Goal: Navigation & Orientation: Find specific page/section

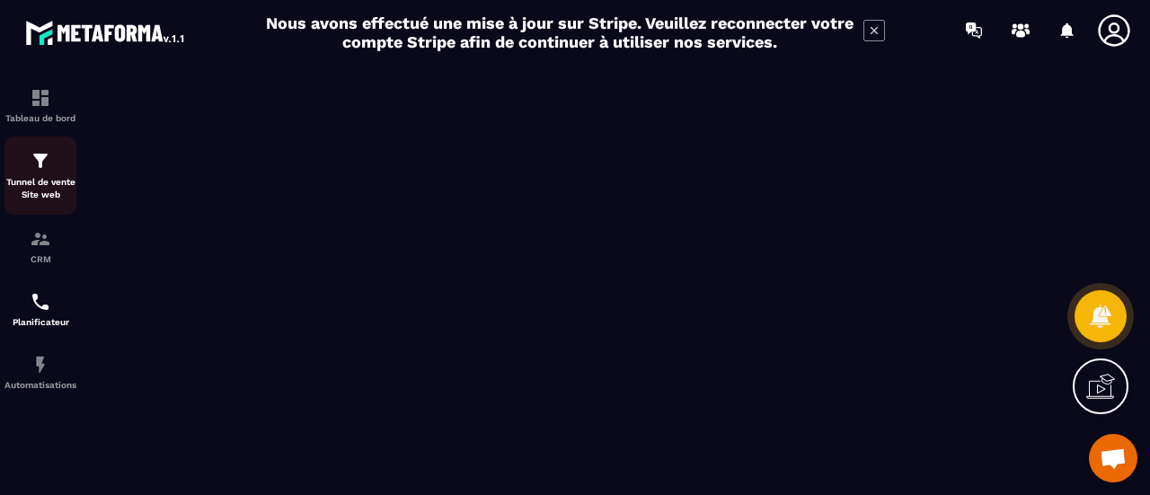
click at [45, 177] on p "Tunnel de vente Site web" at bounding box center [40, 188] width 72 height 25
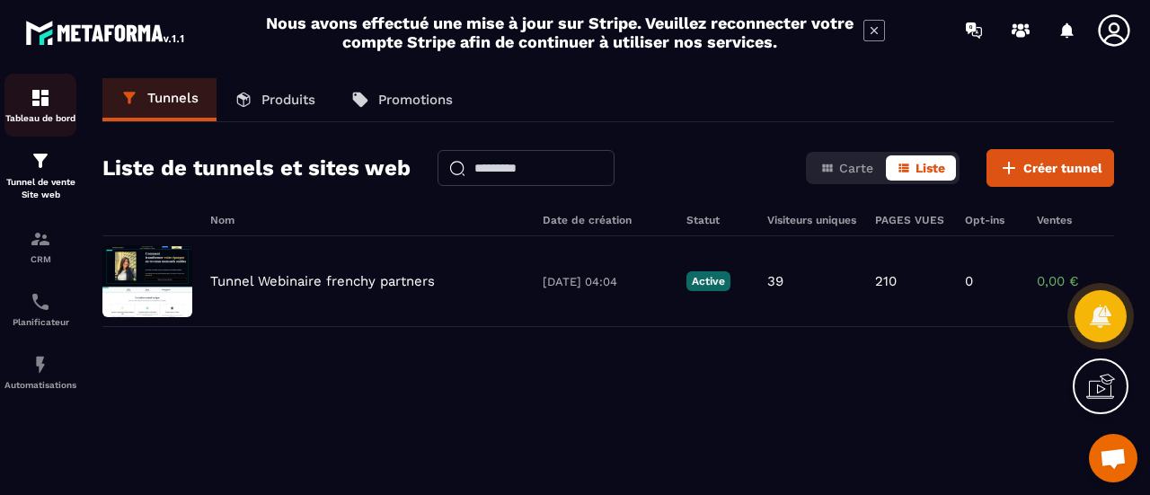
click at [44, 102] on img at bounding box center [41, 98] width 22 height 22
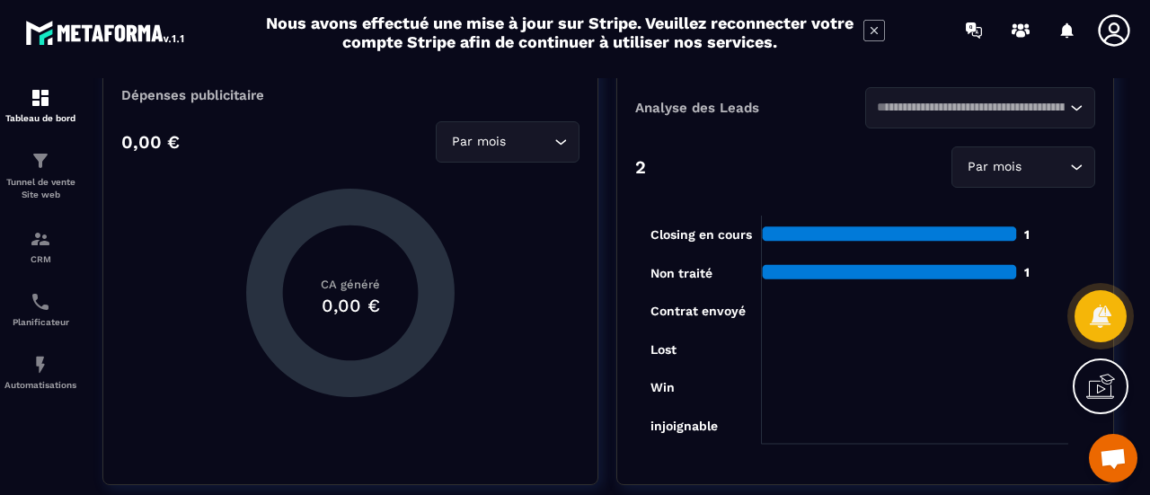
scroll to position [449, 0]
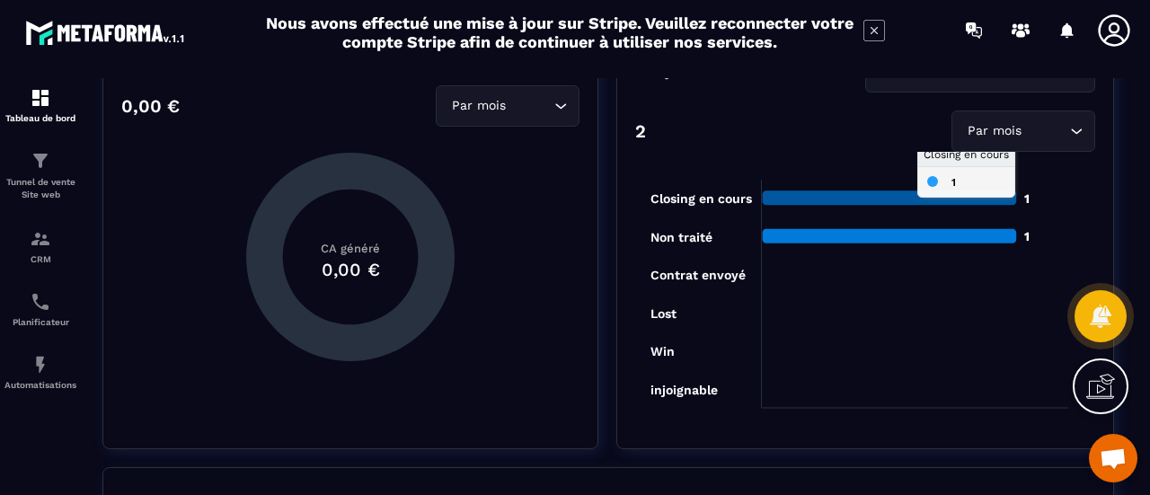
click at [869, 197] on icon at bounding box center [890, 197] width 254 height 14
click at [705, 197] on tspan "Closing en cours" at bounding box center [701, 198] width 102 height 15
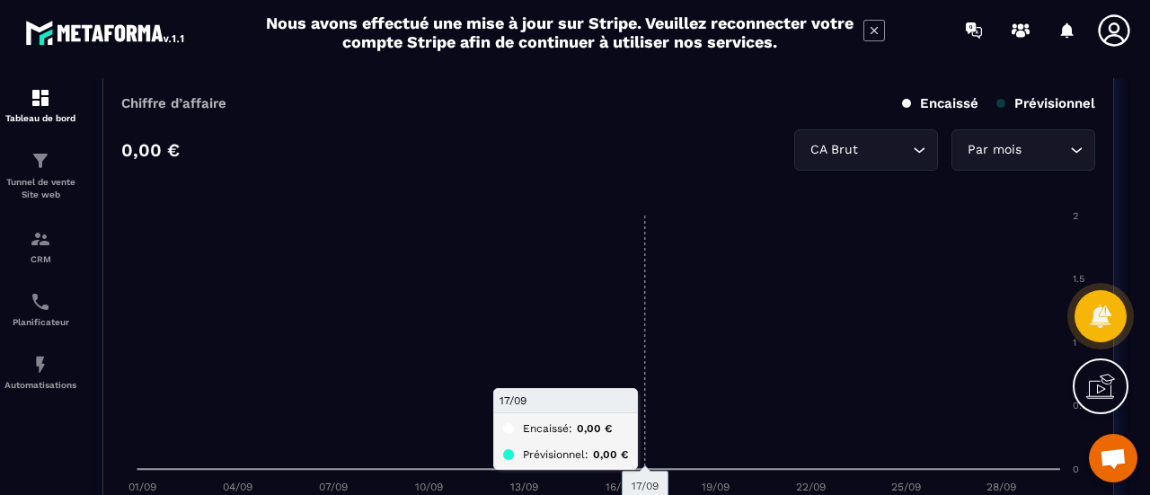
scroll to position [898, 0]
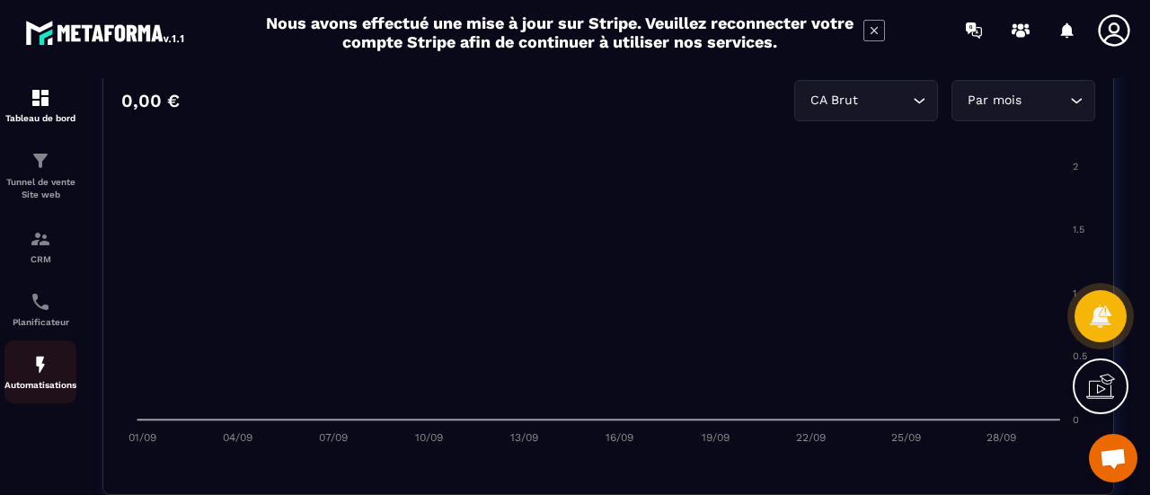
click at [38, 383] on p "Automatisations" at bounding box center [40, 385] width 72 height 10
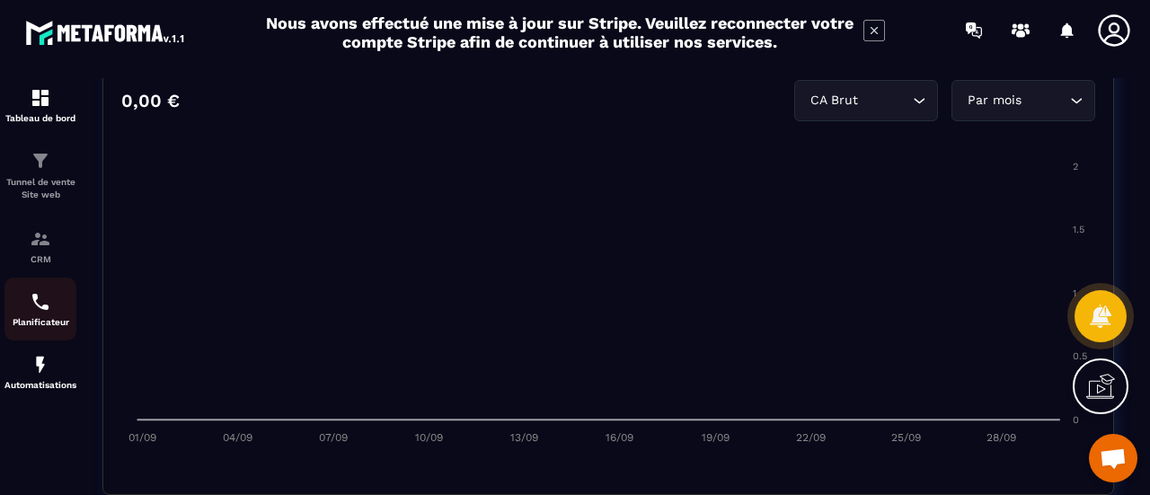
click at [35, 312] on img at bounding box center [41, 302] width 22 height 22
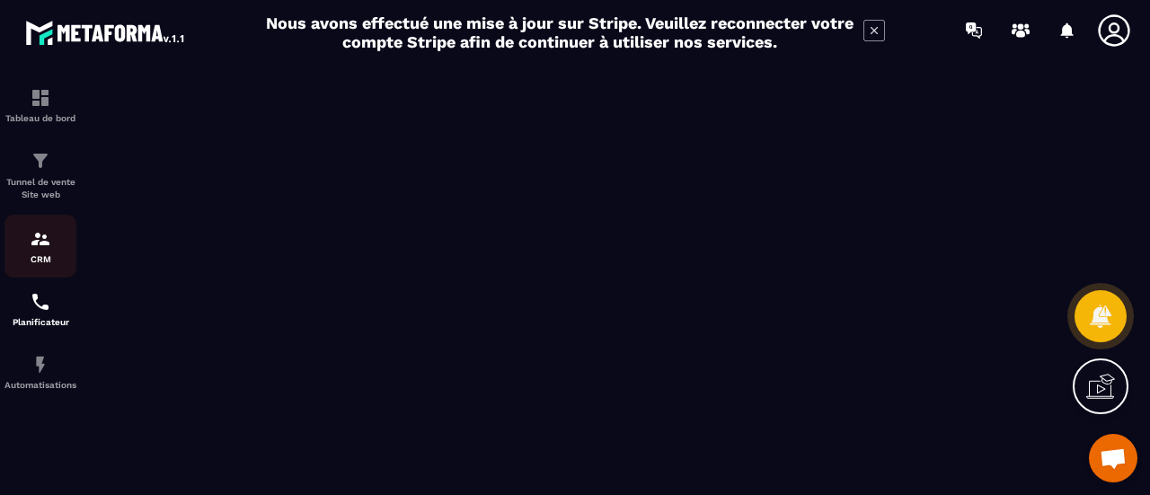
click at [28, 242] on div "CRM" at bounding box center [40, 246] width 72 height 36
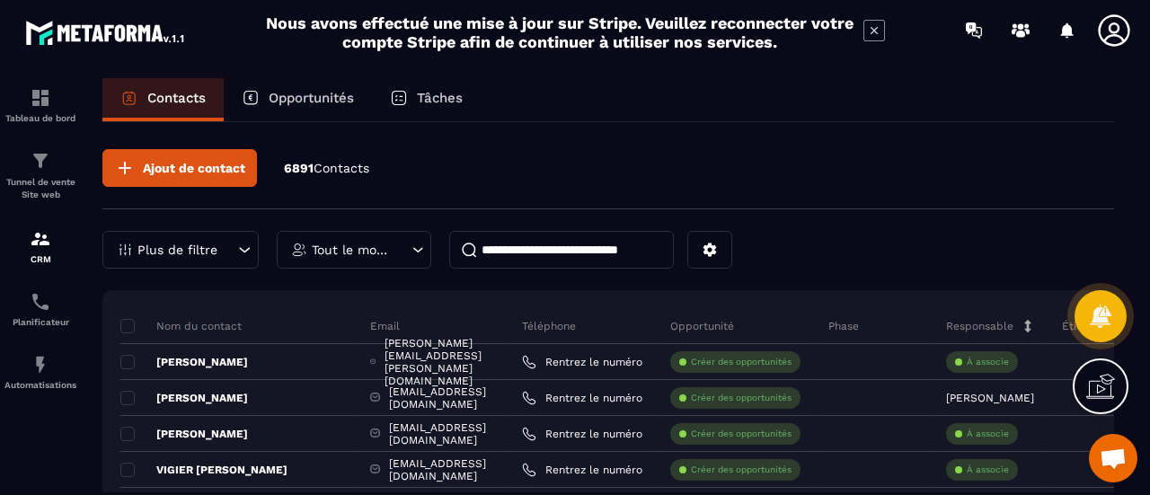
click at [318, 100] on p "Opportunités" at bounding box center [311, 98] width 85 height 16
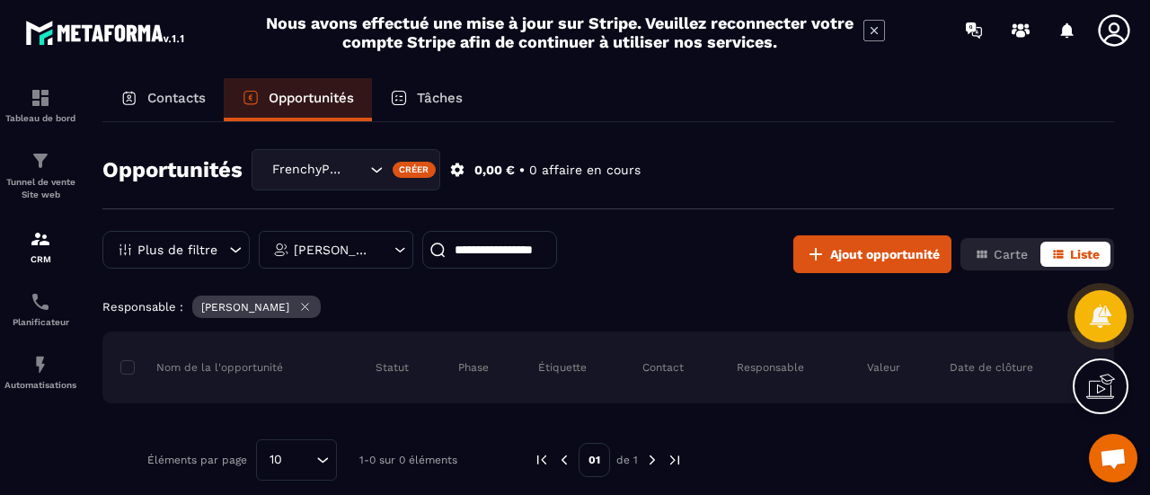
click at [379, 164] on icon "Search for option" at bounding box center [376, 170] width 18 height 18
click at [379, 164] on icon "Search for option" at bounding box center [374, 170] width 18 height 18
click at [426, 97] on p "Tâches" at bounding box center [440, 98] width 46 height 16
click at [435, 102] on p "Tâches" at bounding box center [440, 98] width 46 height 16
click at [162, 93] on p "Contacts" at bounding box center [176, 98] width 58 height 16
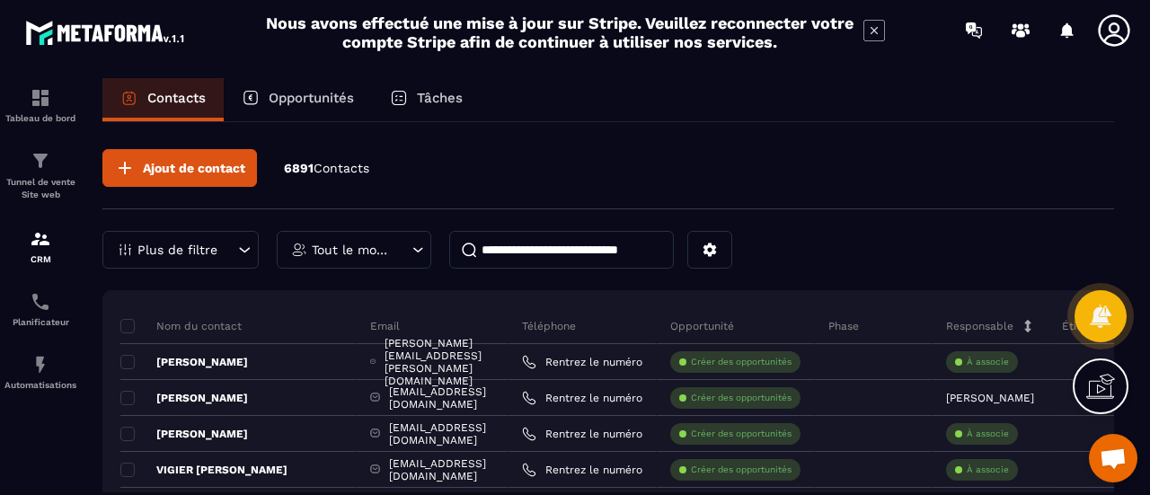
click at [359, 249] on p "Tout le monde" at bounding box center [352, 249] width 80 height 13
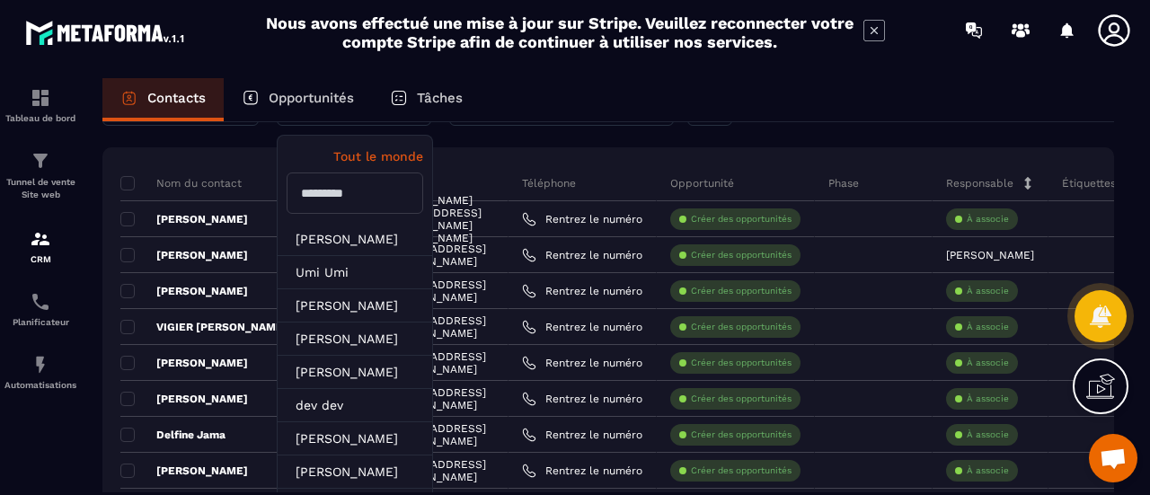
scroll to position [270, 0]
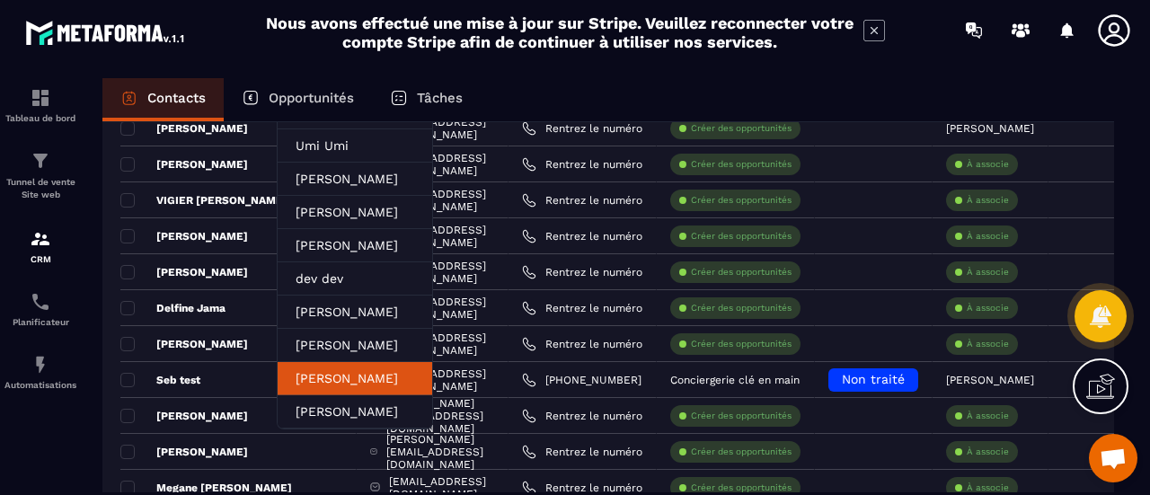
click at [352, 378] on li "[PERSON_NAME]" at bounding box center [355, 378] width 155 height 33
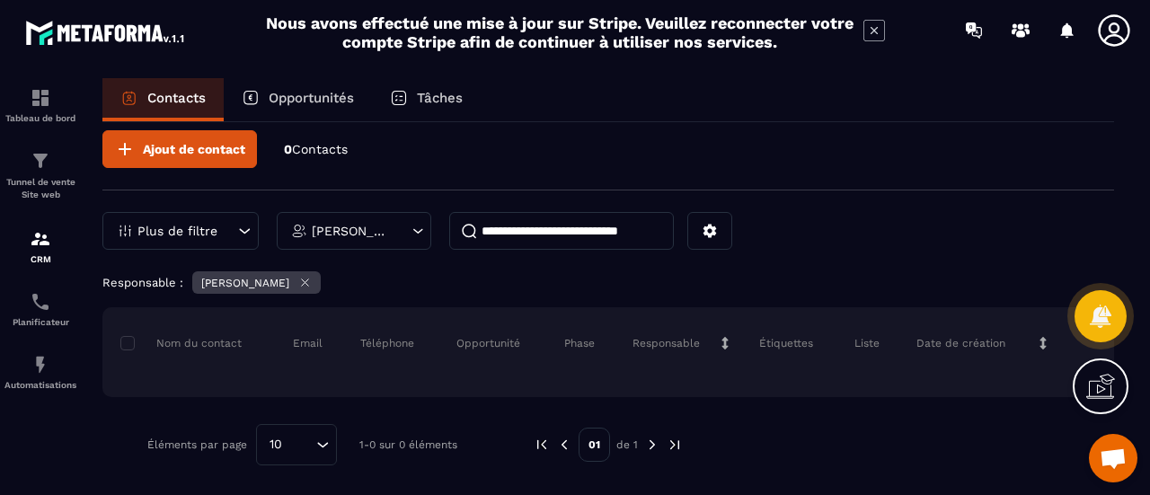
scroll to position [17, 0]
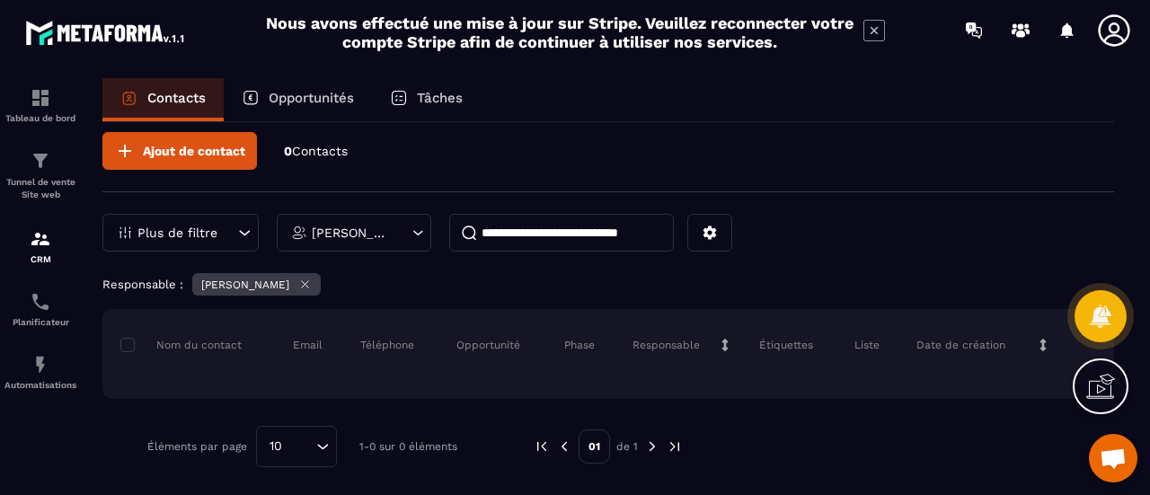
click at [229, 233] on div "Plus de filtre" at bounding box center [180, 233] width 156 height 38
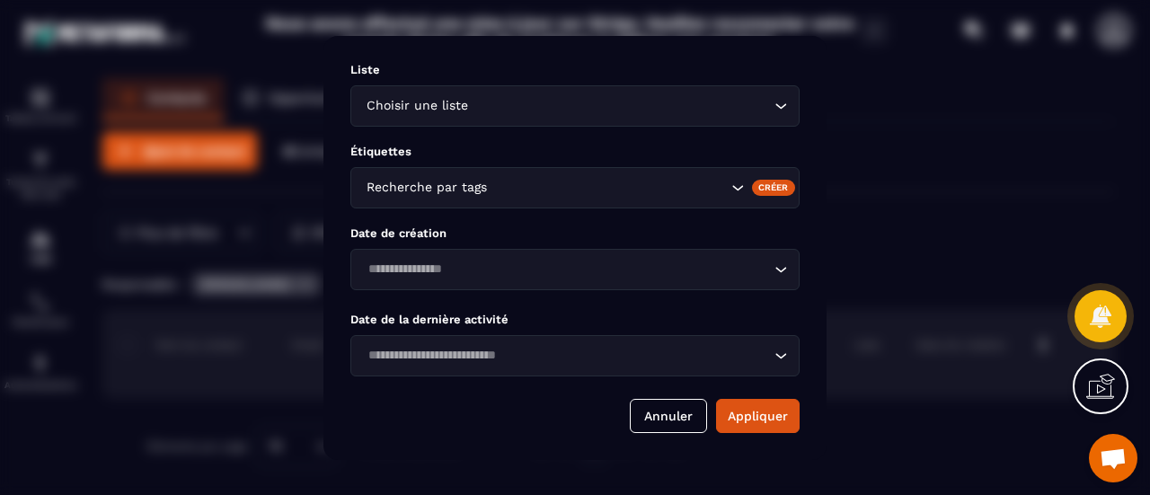
click at [898, 103] on div "Modal window" at bounding box center [575, 247] width 1150 height 495
click at [668, 409] on button "Annuler" at bounding box center [668, 416] width 77 height 34
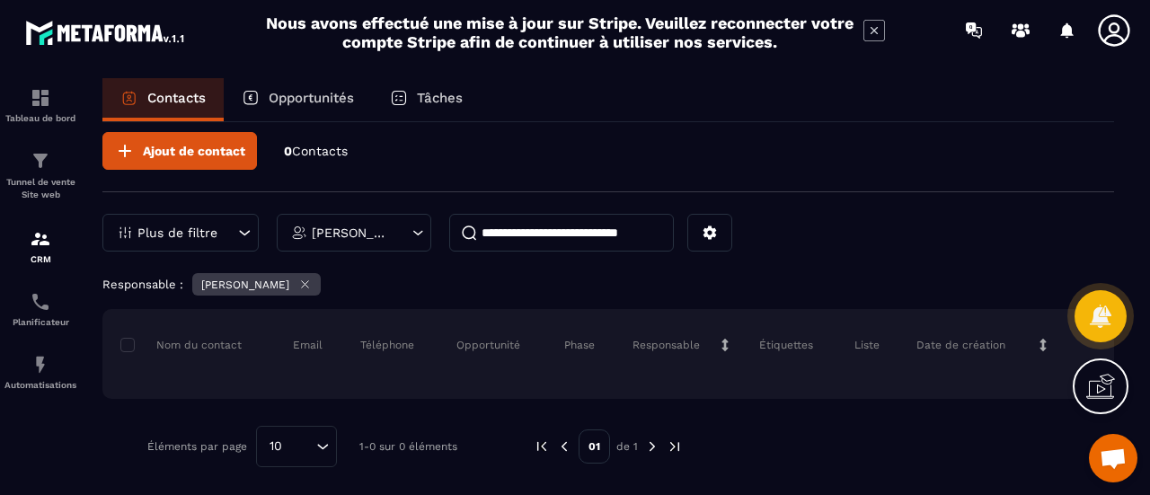
click at [876, 34] on icon at bounding box center [874, 31] width 22 height 22
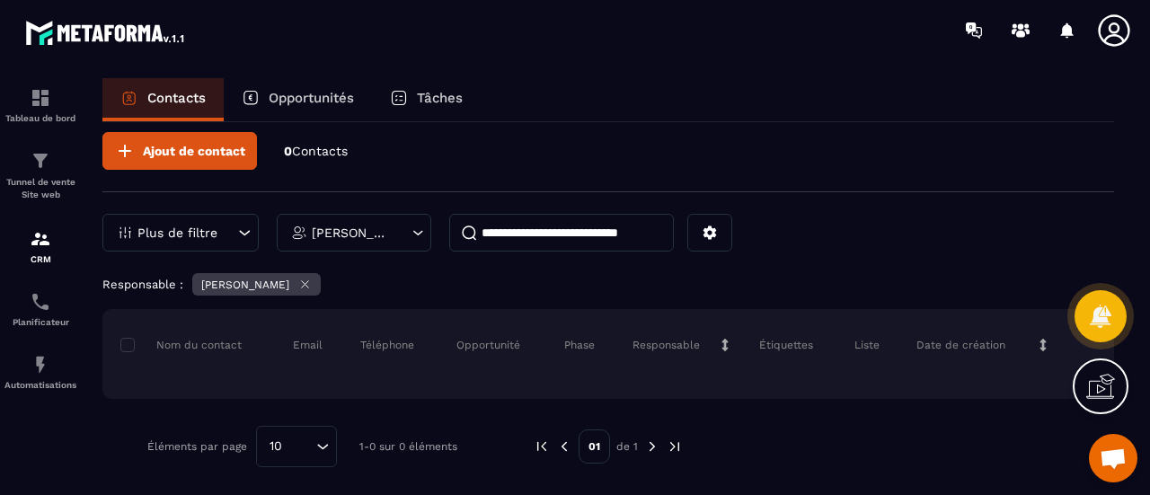
click at [1110, 30] on icon at bounding box center [1113, 29] width 31 height 31
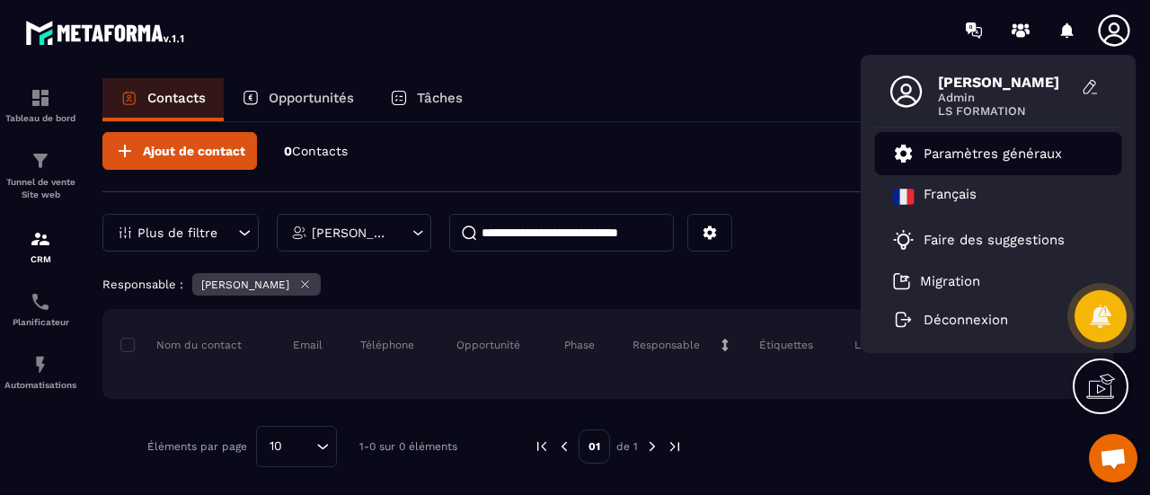
click at [1005, 161] on link "Paramètres généraux" at bounding box center [977, 154] width 169 height 22
click at [911, 148] on icon at bounding box center [903, 154] width 17 height 18
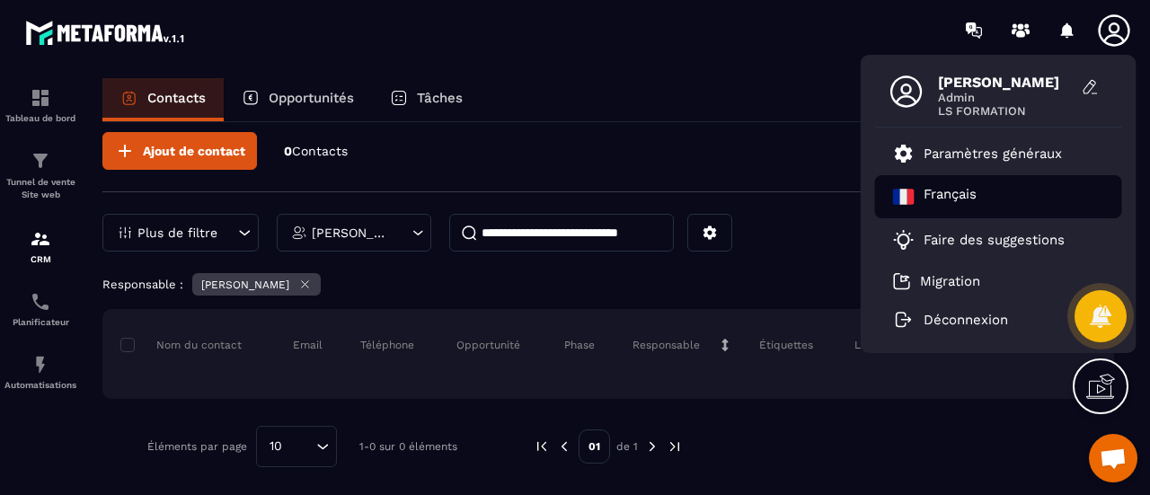
click at [998, 199] on div "Français" at bounding box center [998, 196] width 247 height 43
